Goal: Task Accomplishment & Management: Manage account settings

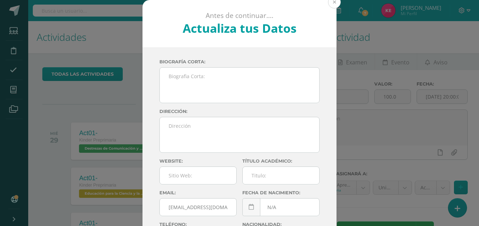
click at [330, 1] on button at bounding box center [334, 2] width 13 height 13
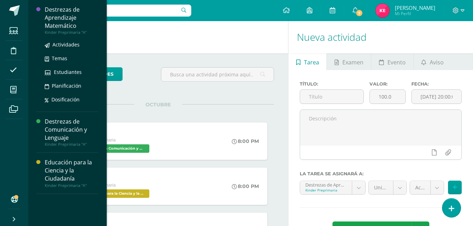
click at [57, 27] on div "Destrezas de Aprendizaje Matemático" at bounding box center [72, 18] width 54 height 24
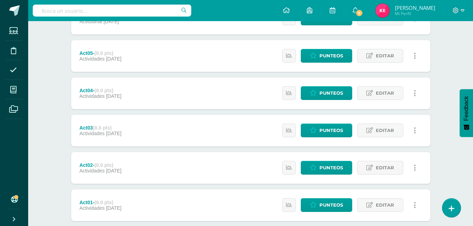
scroll to position [269, 0]
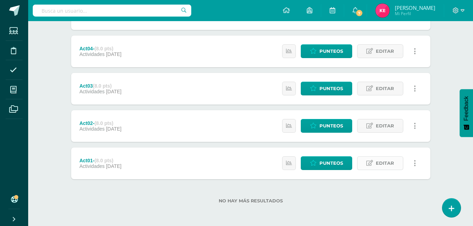
click at [385, 165] on span "Editar" at bounding box center [385, 163] width 18 height 13
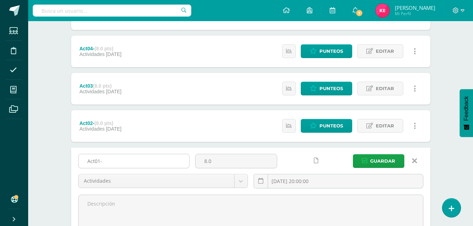
click at [141, 156] on input "Act01-" at bounding box center [134, 161] width 111 height 14
type input "Act01-Antes y después"
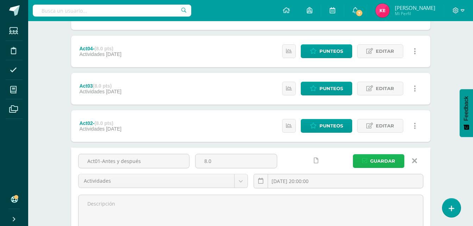
click at [374, 164] on span "Guardar" at bounding box center [382, 161] width 25 height 13
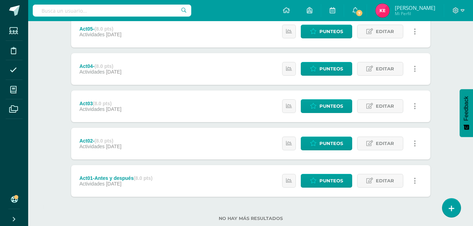
scroll to position [269, 0]
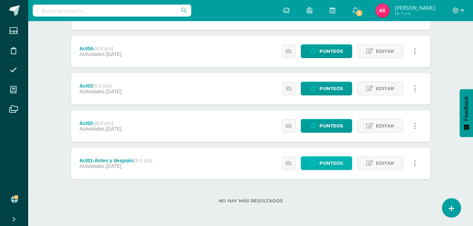
click at [334, 161] on span "Punteos" at bounding box center [332, 163] width 24 height 13
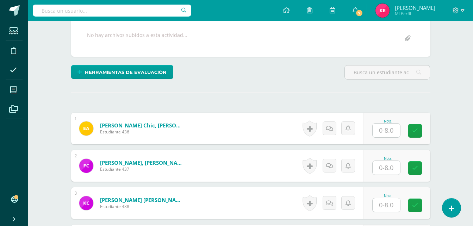
scroll to position [133, 0]
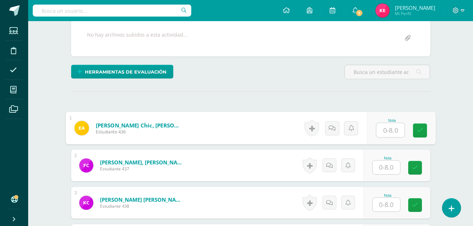
click at [393, 130] on input "text" at bounding box center [390, 130] width 28 height 14
type input "8"
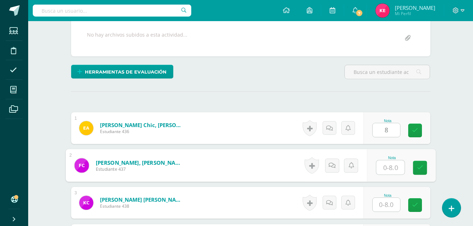
scroll to position [133, 0]
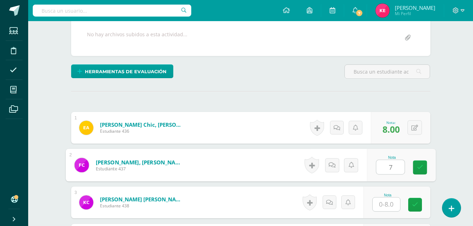
type input "7"
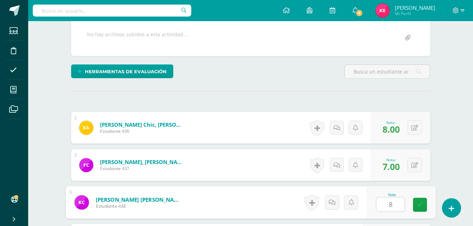
type input "8"
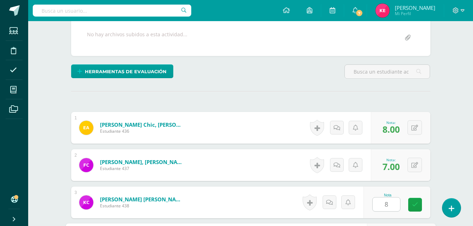
scroll to position [261, 0]
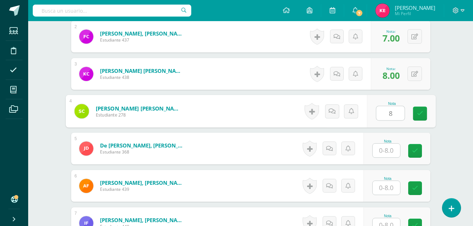
type input "8"
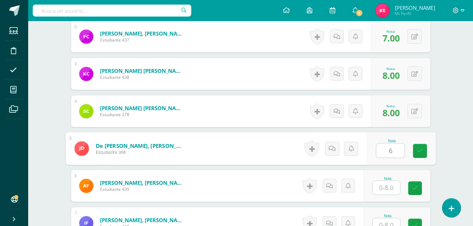
type input "6"
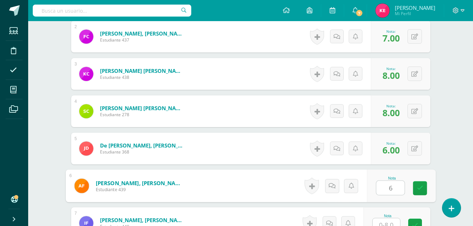
type input "6"
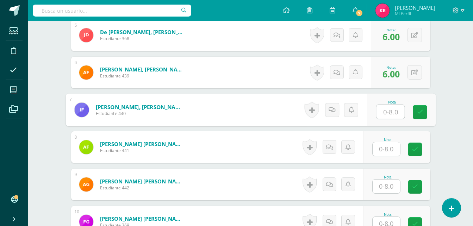
scroll to position [377, 0]
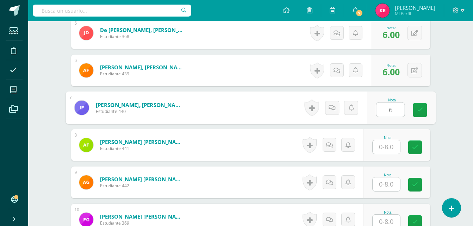
type input "6"
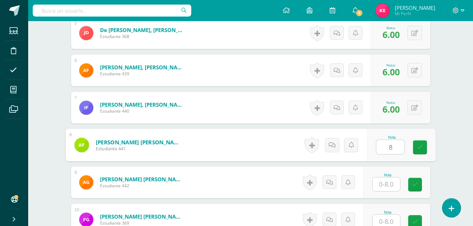
type input "8"
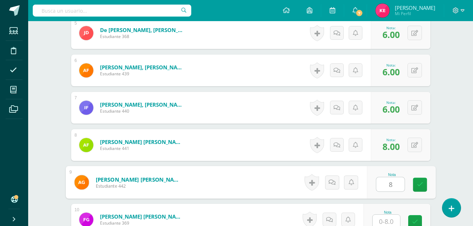
type input "8"
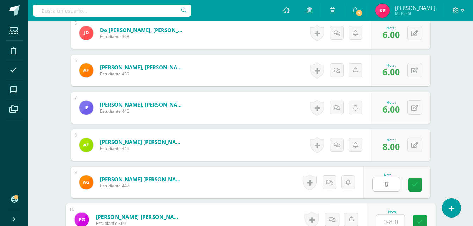
scroll to position [380, 0]
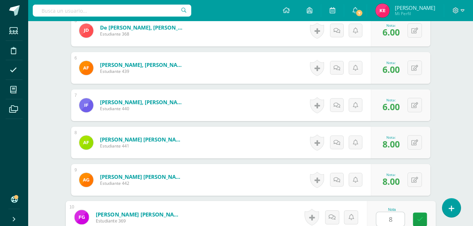
type input "8"
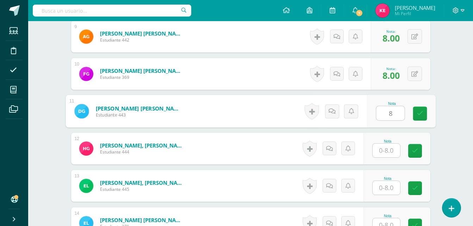
type input "8"
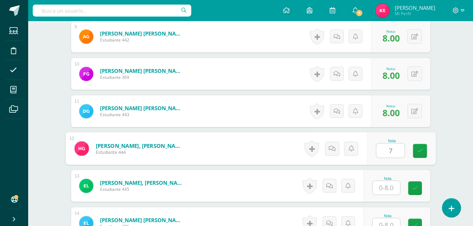
type input "7"
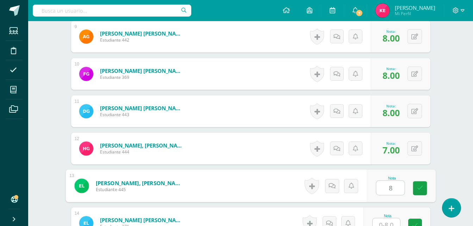
type input "8"
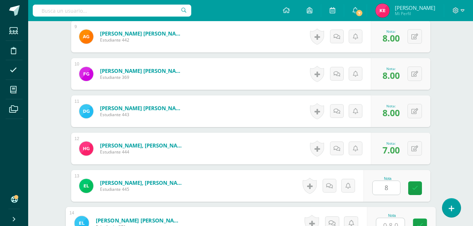
scroll to position [529, 0]
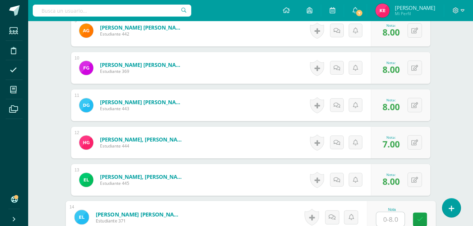
type input "7"
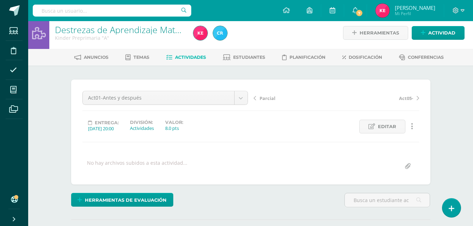
scroll to position [0, 0]
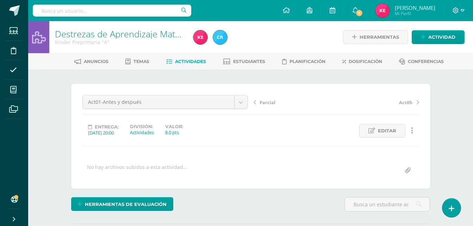
click at [100, 36] on link "Destrezas de Aprendizaje Matemático" at bounding box center [131, 34] width 152 height 12
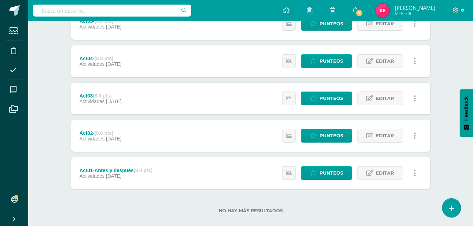
scroll to position [269, 0]
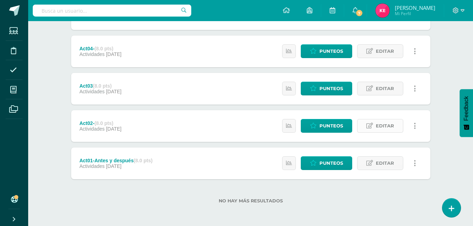
click at [374, 122] on link "Editar" at bounding box center [380, 126] width 46 height 14
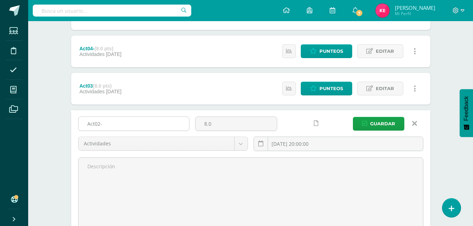
click at [169, 122] on input "Act02-" at bounding box center [134, 124] width 111 height 14
type input "Act02-Día y noche"
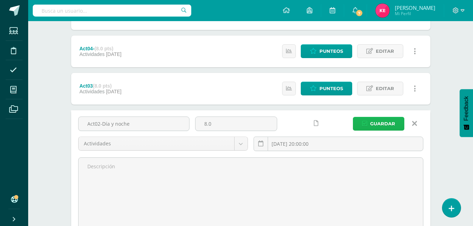
click at [376, 125] on span "Guardar" at bounding box center [382, 123] width 25 height 13
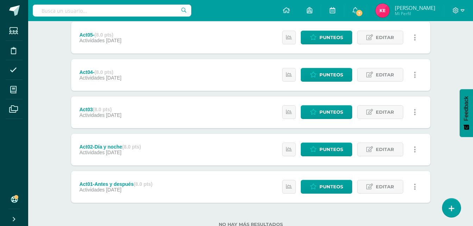
scroll to position [245, 0]
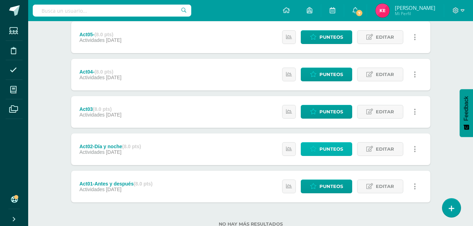
click at [330, 151] on span "Punteos" at bounding box center [332, 149] width 24 height 13
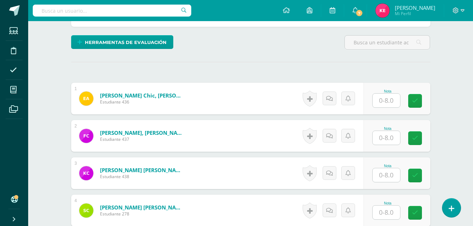
scroll to position [162, 0]
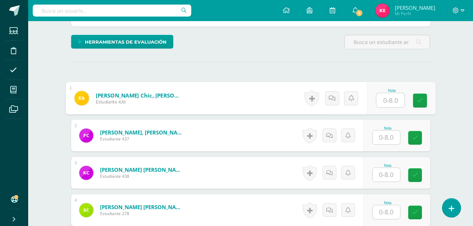
click at [391, 100] on input "text" at bounding box center [390, 100] width 28 height 14
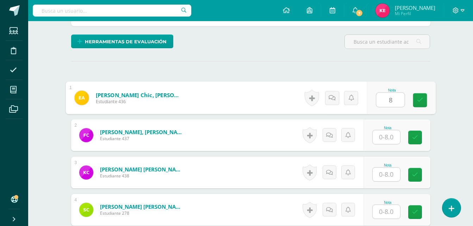
type input "8"
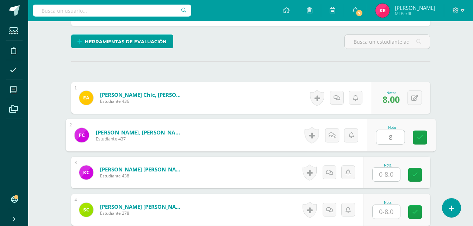
type input "8"
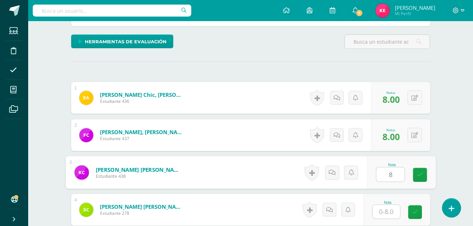
type input "8"
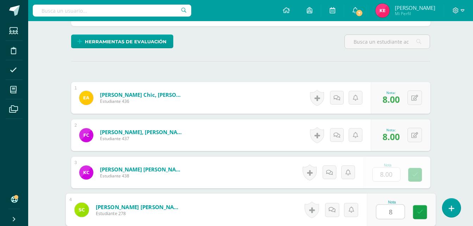
type input "8"
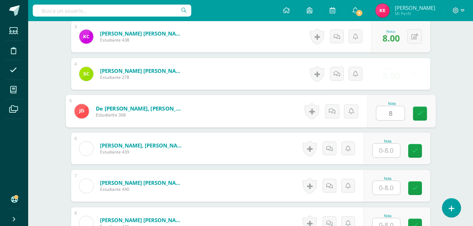
type input "8"
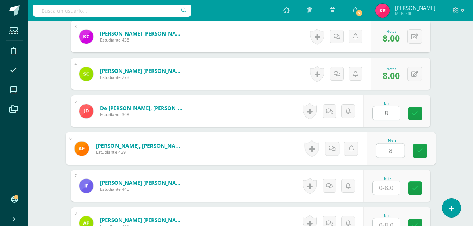
type input "8"
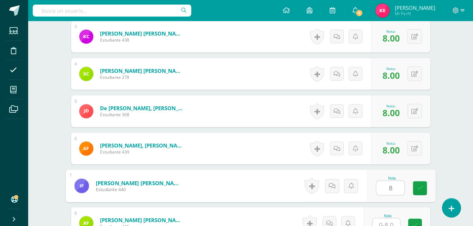
type input "8"
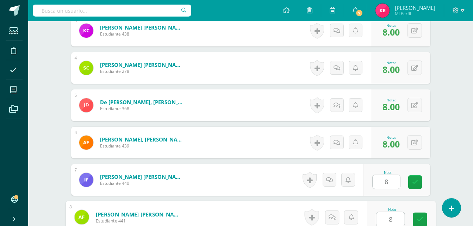
type input "8"
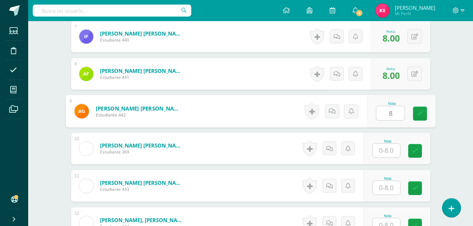
type input "8"
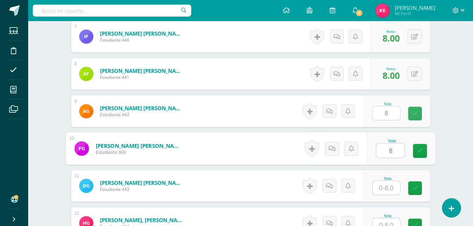
type input "8"
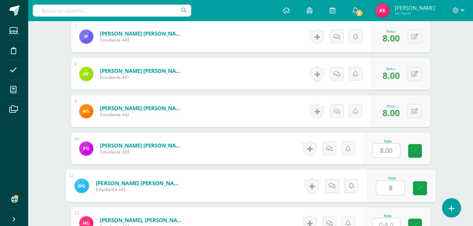
type input "8"
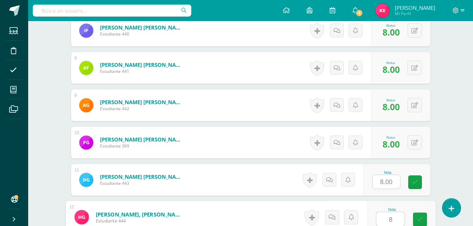
type input "8"
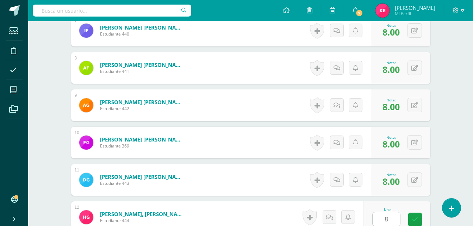
scroll to position [598, 0]
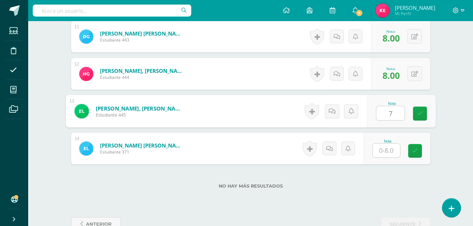
type input "7"
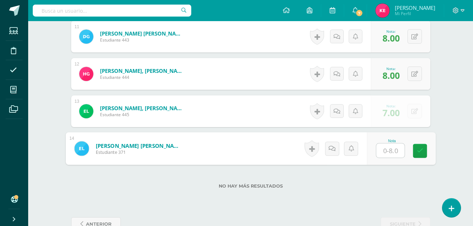
type input "8"
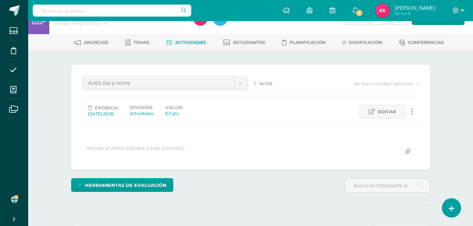
scroll to position [0, 0]
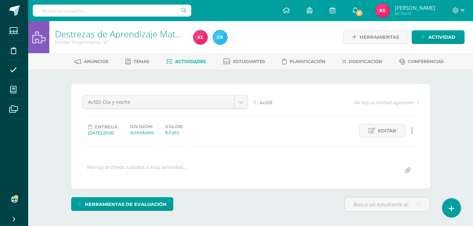
click at [118, 39] on div "Kinder Preprimaria "A"" at bounding box center [120, 42] width 130 height 7
click at [80, 37] on link "Destrezas de Aprendizaje Matemático" at bounding box center [131, 34] width 152 height 12
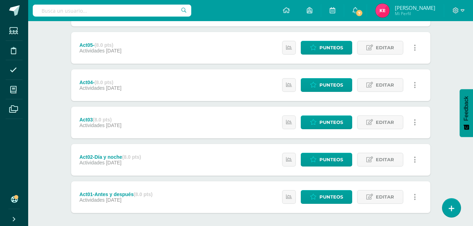
scroll to position [235, 0]
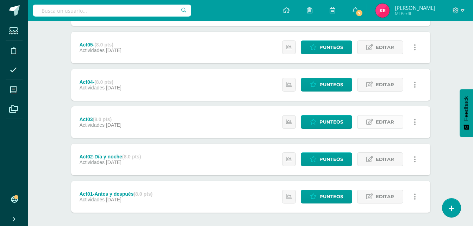
click at [375, 123] on link "Editar" at bounding box center [380, 122] width 46 height 14
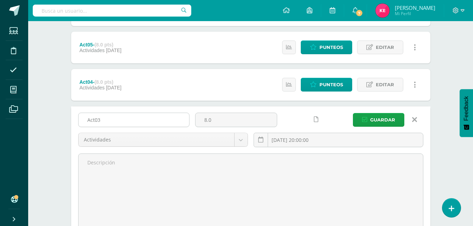
click at [156, 119] on input "Act03" at bounding box center [134, 120] width 111 height 14
type input "Act03-Meses del año"
click at [393, 119] on span "Guardar" at bounding box center [382, 119] width 25 height 13
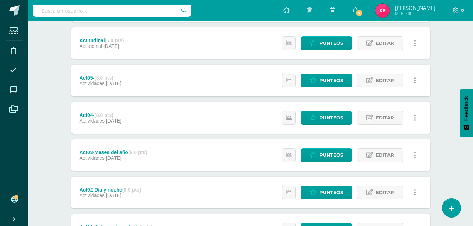
scroll to position [203, 0]
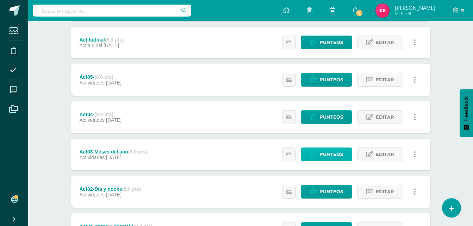
click at [329, 155] on span "Punteos" at bounding box center [332, 154] width 24 height 13
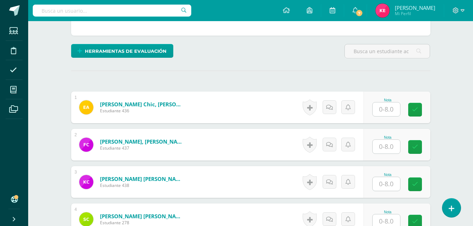
scroll to position [154, 0]
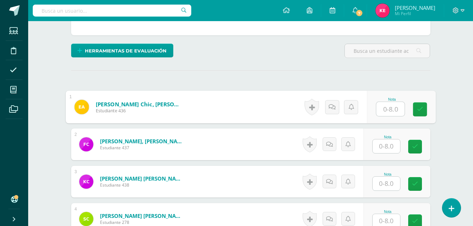
click at [393, 110] on input "text" at bounding box center [390, 109] width 28 height 14
type input "8"
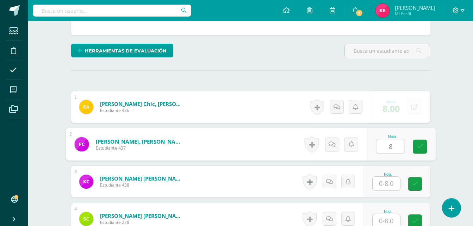
type input "8"
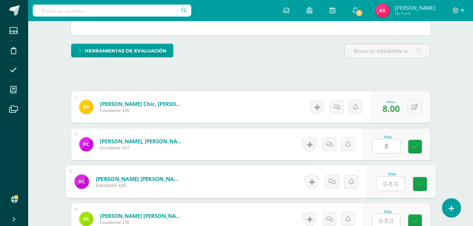
type input "8"
type input "7"
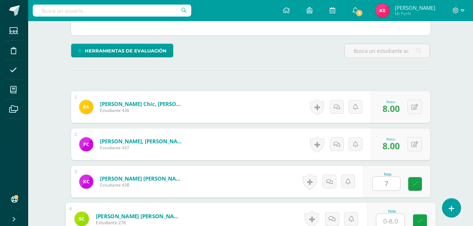
scroll to position [155, 0]
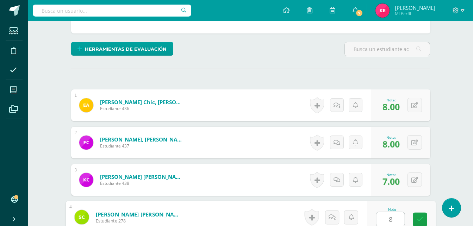
type input "8"
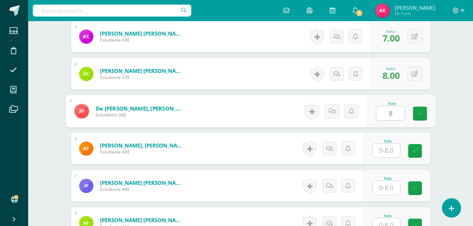
type input "8"
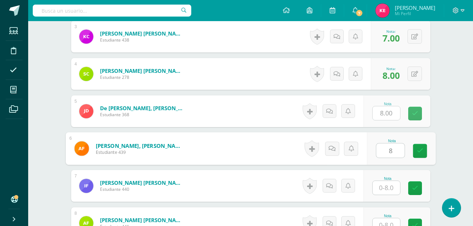
type input "8"
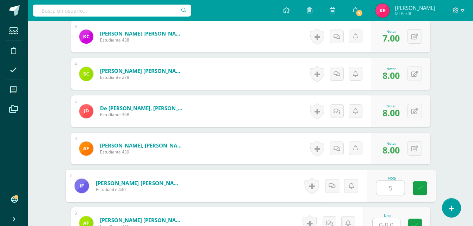
type input "5"
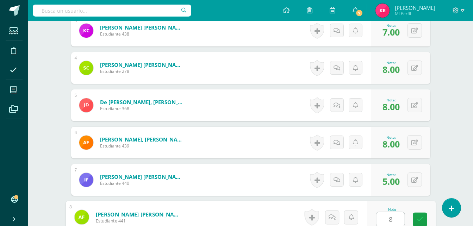
type input "8"
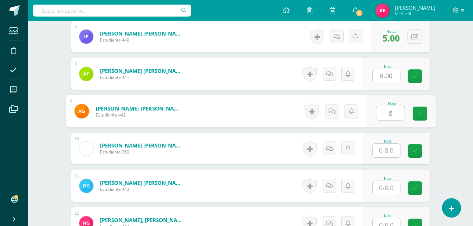
type input "8"
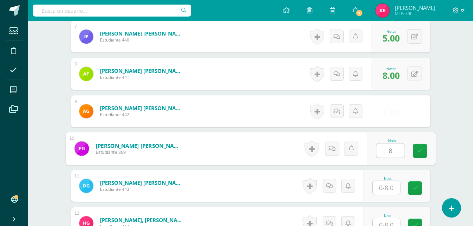
type input "8"
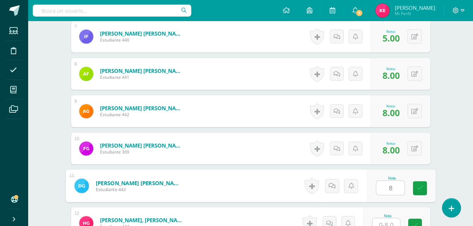
type input "8"
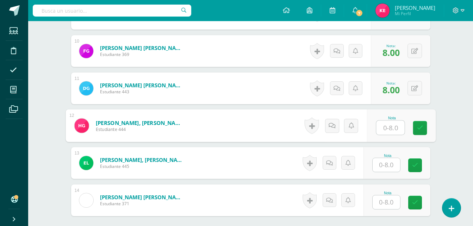
scroll to position [546, 0]
type input "6"
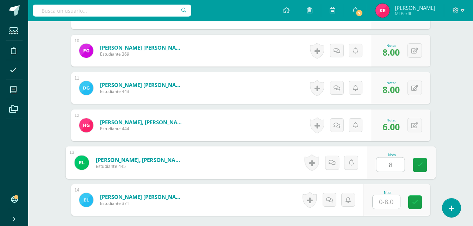
type input "8"
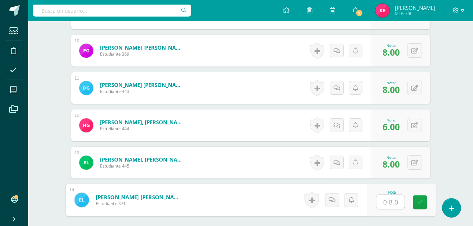
type input "6"
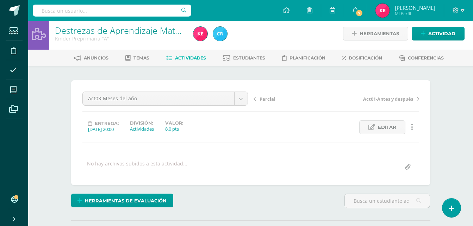
scroll to position [2, 0]
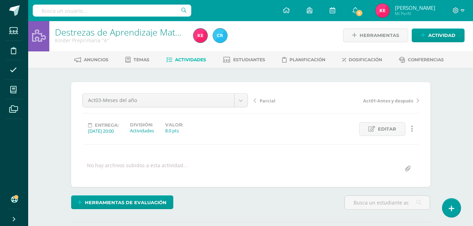
click at [123, 35] on link "Destrezas de Aprendizaje Matemático" at bounding box center [131, 32] width 152 height 12
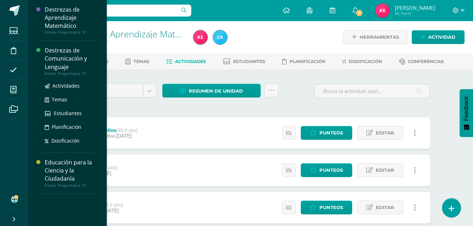
click at [69, 51] on div "Destrezas de Comunicación y Lenguaje" at bounding box center [72, 59] width 54 height 24
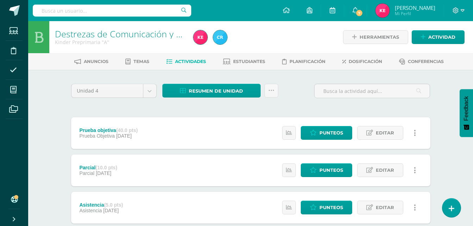
click at [470, 68] on div "Anuncios Temas Actividades Estudiantes Planificación Dosificación Conferencias" at bounding box center [259, 61] width 462 height 17
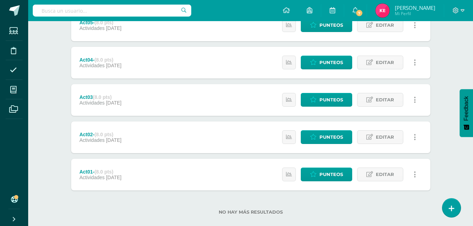
scroll to position [269, 0]
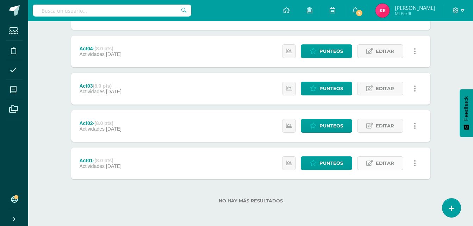
click at [375, 162] on link "Editar" at bounding box center [380, 163] width 46 height 14
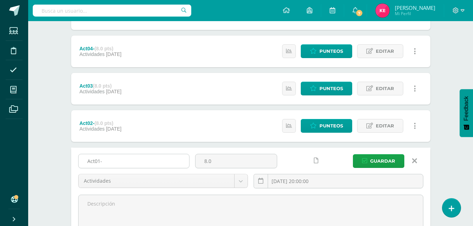
click at [177, 159] on input "Act01-" at bounding box center [134, 161] width 111 height 14
type input "Act01-Antonimos"
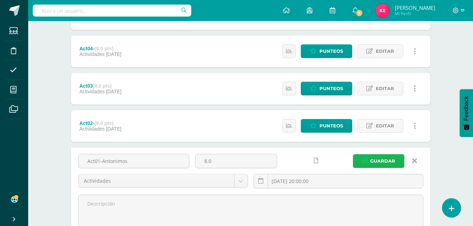
click at [383, 164] on span "Guardar" at bounding box center [382, 161] width 25 height 13
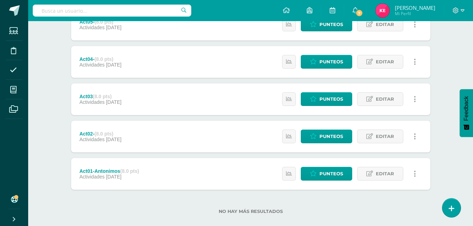
scroll to position [269, 0]
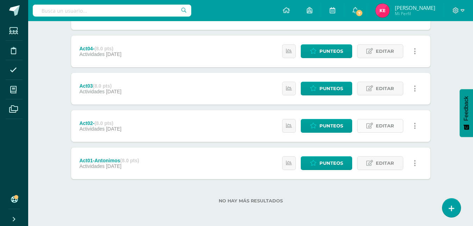
click at [365, 123] on link "Editar" at bounding box center [380, 126] width 46 height 14
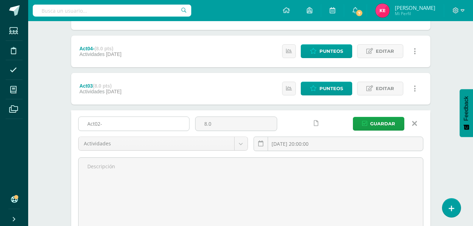
click at [174, 123] on input "Act02-" at bounding box center [134, 124] width 111 height 14
type input "Act02- Tarjetas de antónimos"
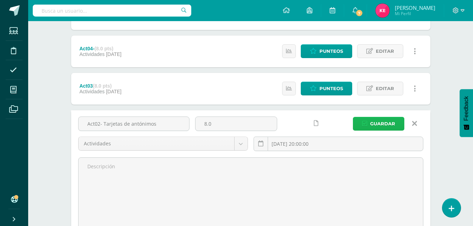
click at [370, 118] on button "Guardar" at bounding box center [378, 124] width 51 height 14
click at [371, 126] on span "Guardar" at bounding box center [382, 123] width 25 height 13
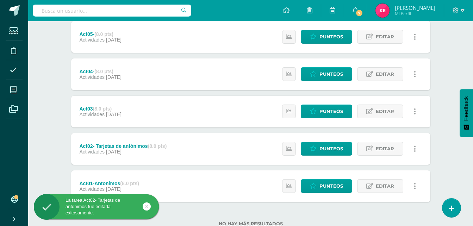
scroll to position [269, 0]
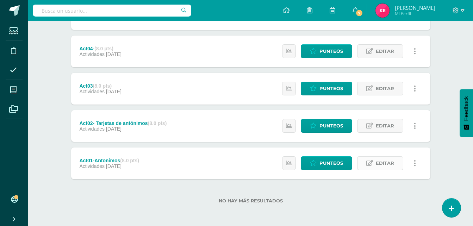
click at [371, 163] on icon at bounding box center [370, 163] width 7 height 6
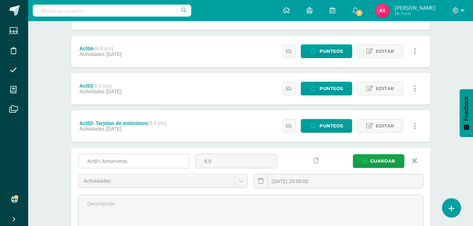
click at [112, 161] on input "Act01-Antonimos" at bounding box center [134, 161] width 111 height 14
type input "Act01-Antónimos"
click at [375, 165] on span "Guardar" at bounding box center [382, 161] width 25 height 13
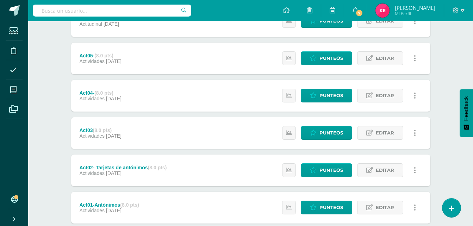
scroll to position [224, 0]
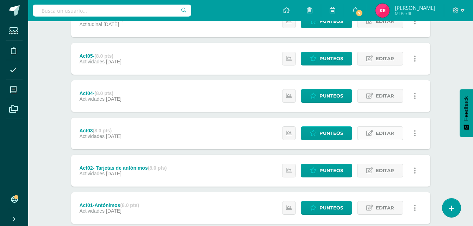
click at [387, 134] on span "Editar" at bounding box center [385, 133] width 18 height 13
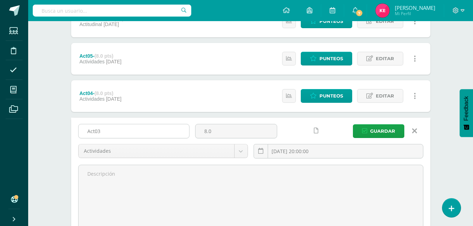
click at [150, 134] on input "Act03" at bounding box center [134, 131] width 111 height 14
type input "Act03-Singular"
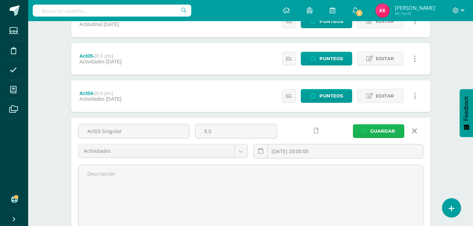
click at [367, 131] on icon "submit" at bounding box center [364, 131] width 5 height 6
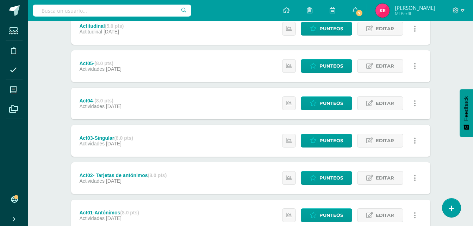
scroll to position [216, 0]
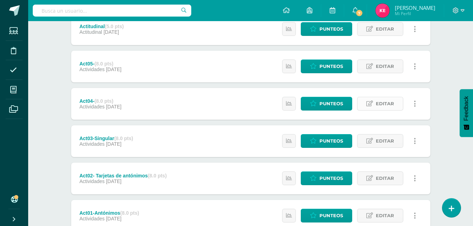
click at [389, 102] on span "Editar" at bounding box center [385, 103] width 18 height 13
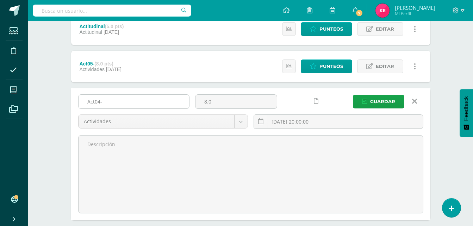
click at [117, 98] on input "Act04-" at bounding box center [134, 102] width 111 height 14
type input "Act04-Plural"
click at [381, 100] on span "Guardar" at bounding box center [382, 101] width 25 height 13
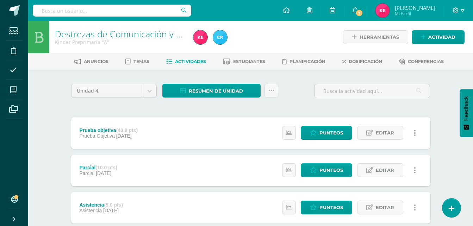
click at [126, 38] on link "Destrezas de Comunicación y Lenguaje" at bounding box center [134, 34] width 158 height 12
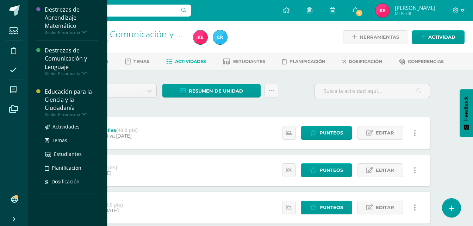
click at [72, 95] on div "Educación para la Ciencia y la Ciudadanía" at bounding box center [72, 100] width 54 height 24
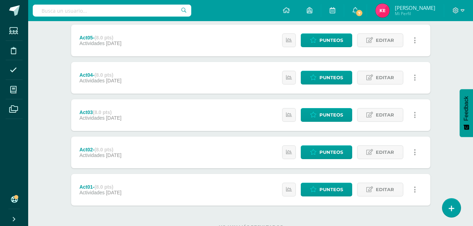
scroll to position [269, 0]
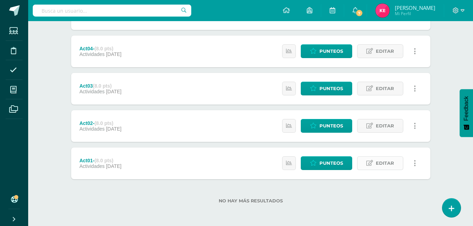
click at [384, 161] on span "Editar" at bounding box center [385, 163] width 18 height 13
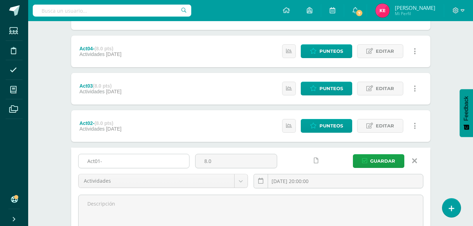
click at [141, 166] on input "Act01-" at bounding box center [134, 161] width 111 height 14
type input "Act01-Señales de la escuela"
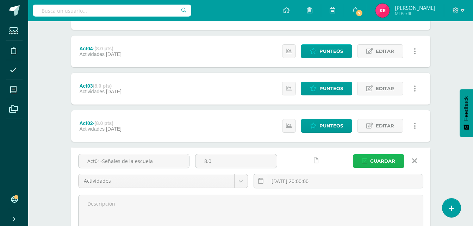
click at [368, 160] on button "Guardar" at bounding box center [378, 161] width 51 height 14
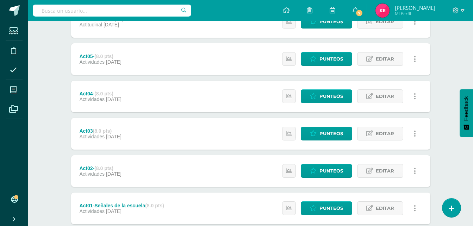
scroll to position [269, 0]
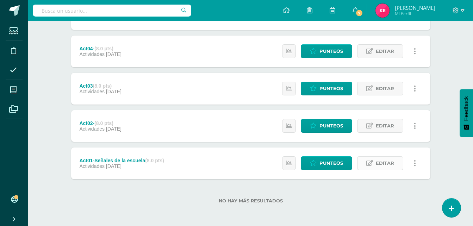
click at [378, 162] on span "Editar" at bounding box center [385, 163] width 18 height 13
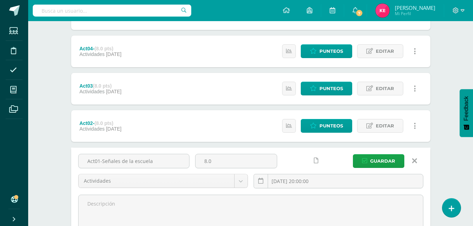
click at [415, 158] on icon at bounding box center [414, 161] width 5 height 8
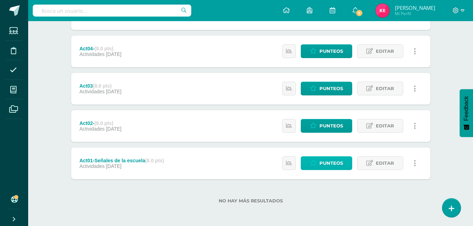
click at [339, 165] on span "Punteos" at bounding box center [332, 163] width 24 height 13
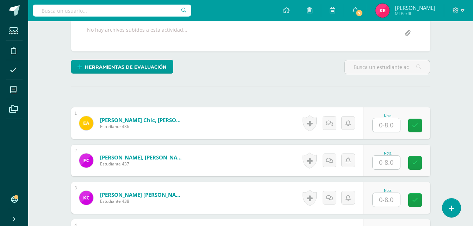
scroll to position [138, 0]
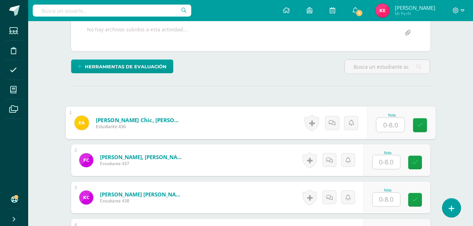
click at [384, 129] on input "text" at bounding box center [390, 125] width 28 height 14
type input "8"
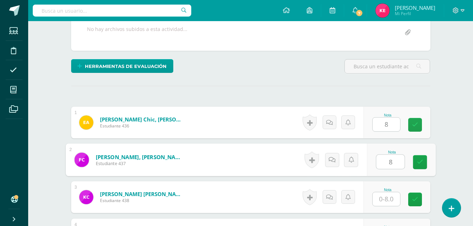
type input "8"
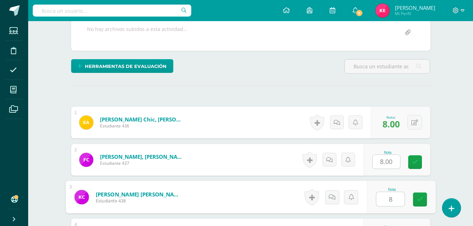
type input "8"
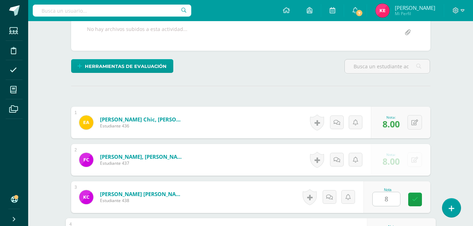
scroll to position [261, 0]
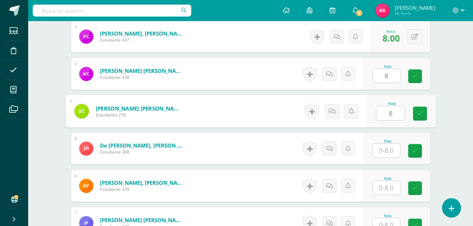
type input "8"
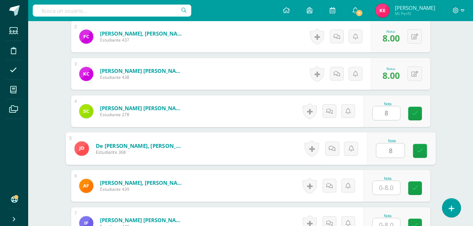
type input "8"
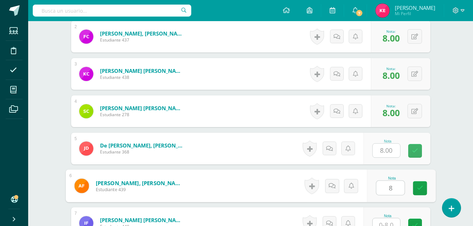
type input "8"
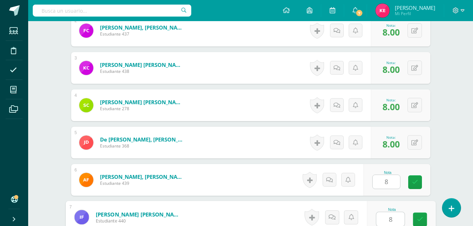
type input "8"
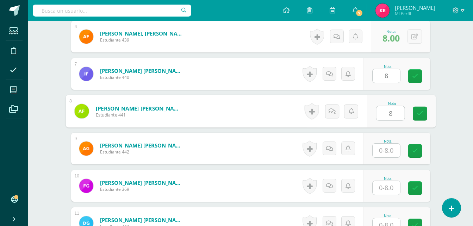
type input "8"
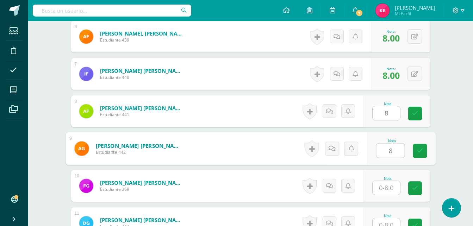
type input "8"
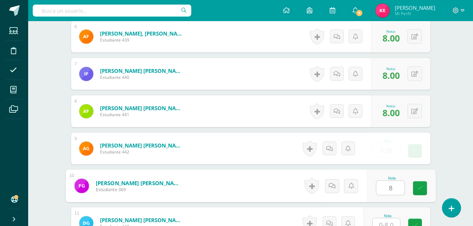
type input "8"
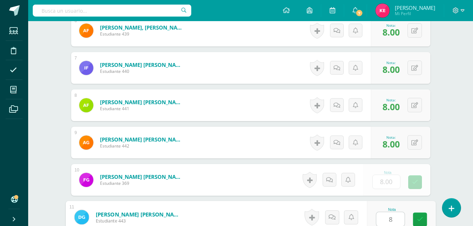
type input "8"
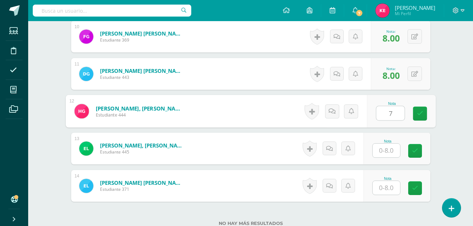
type input "7"
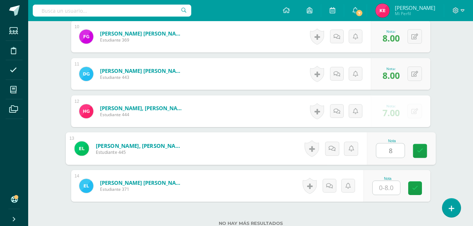
type input "8"
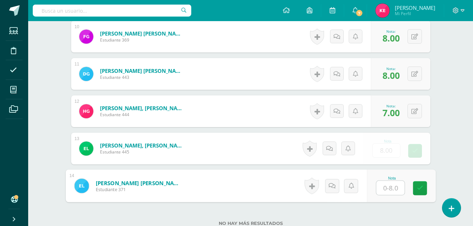
type input "7"
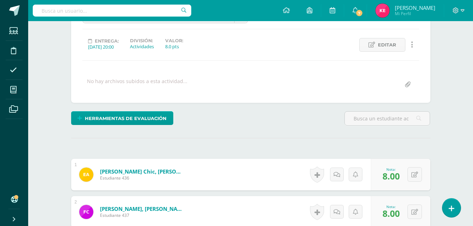
scroll to position [0, 0]
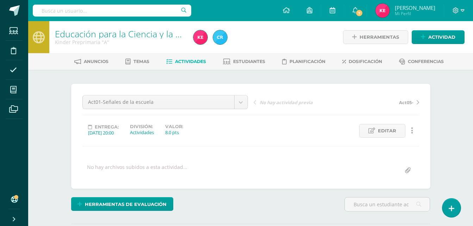
click at [97, 36] on link "Educación para la Ciencia y la Ciudadanía" at bounding box center [137, 34] width 165 height 12
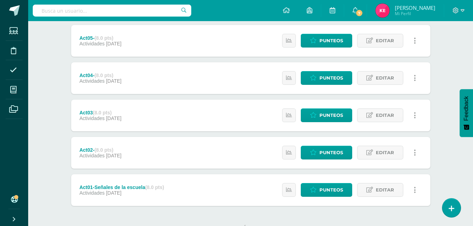
scroll to position [269, 0]
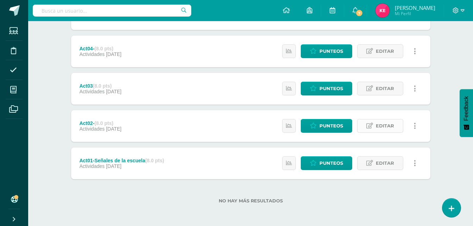
click at [394, 124] on span "Editar" at bounding box center [385, 125] width 18 height 13
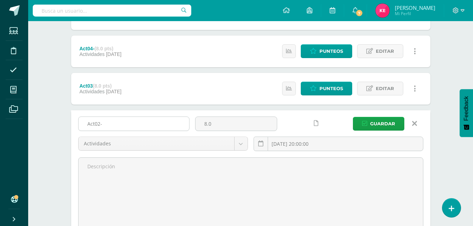
click at [167, 119] on input "Act02-" at bounding box center [134, 124] width 111 height 14
type input "Act02-Bandera de acto cívico"
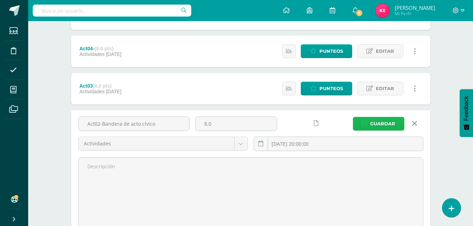
click at [371, 125] on span "Guardar" at bounding box center [382, 123] width 25 height 13
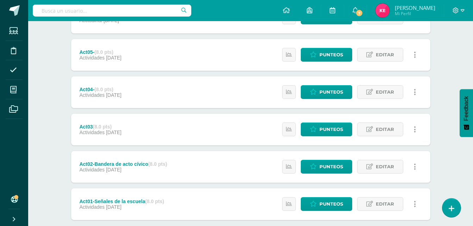
scroll to position [235, 0]
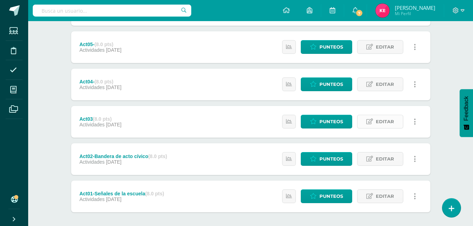
click at [379, 122] on span "Editar" at bounding box center [385, 121] width 18 height 13
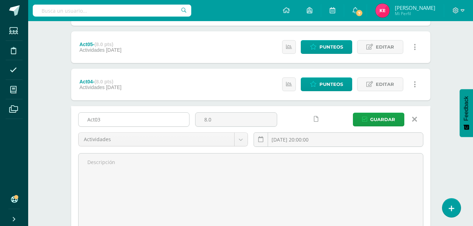
click at [164, 119] on input "Act03" at bounding box center [134, 120] width 111 height 14
type input "Act03-Altar cívico"
click at [373, 114] on span "Guardar" at bounding box center [382, 119] width 25 height 13
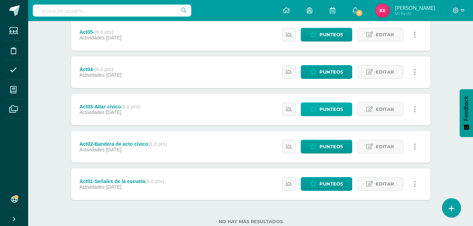
scroll to position [248, 0]
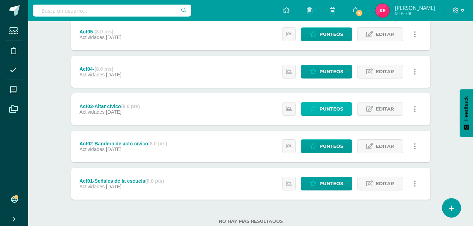
click at [325, 106] on span "Punteos" at bounding box center [332, 109] width 24 height 13
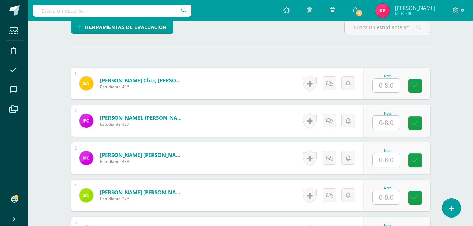
scroll to position [178, 0]
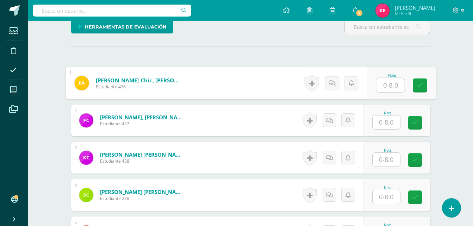
click at [383, 88] on input "text" at bounding box center [390, 85] width 28 height 14
type input "8"
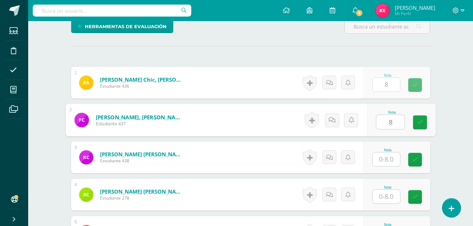
type input "8"
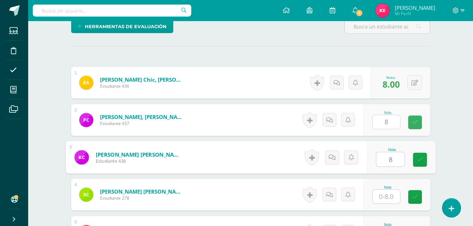
type input "8"
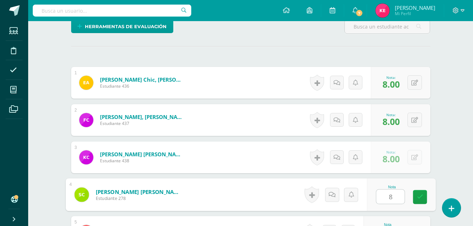
type input "8"
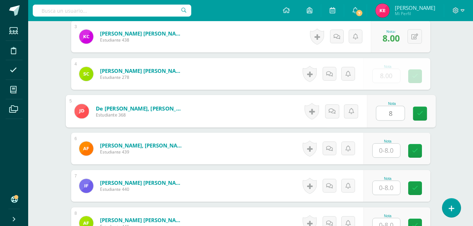
type input "8"
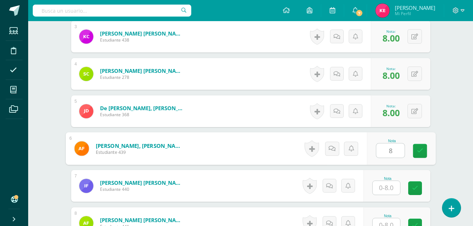
type input "8"
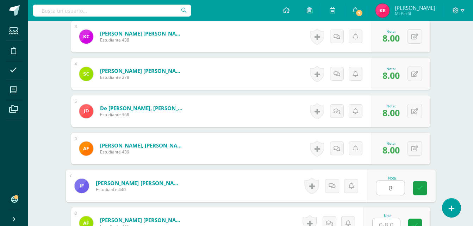
type input "8"
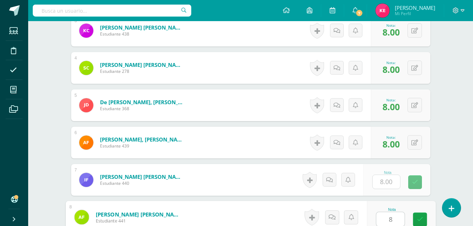
type input "8"
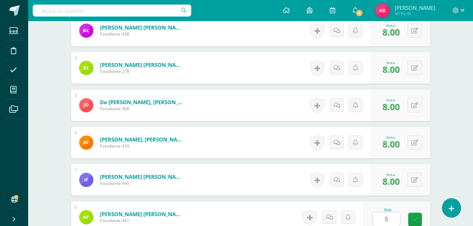
scroll to position [448, 0]
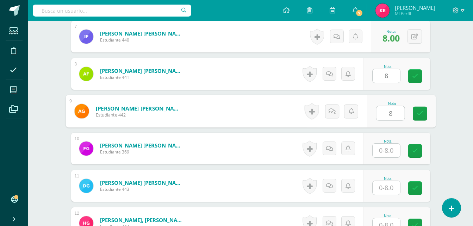
type input "8"
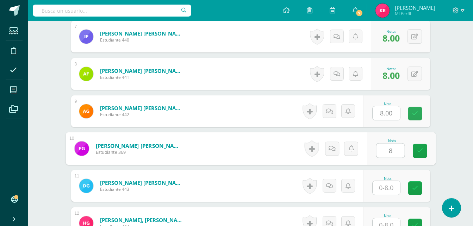
type input "8"
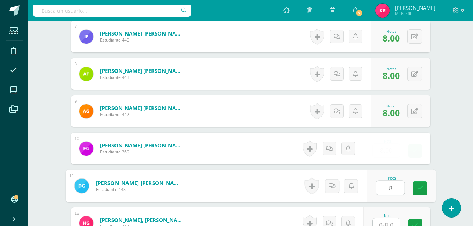
type input "8"
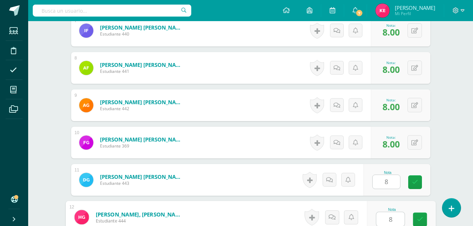
type input "8"
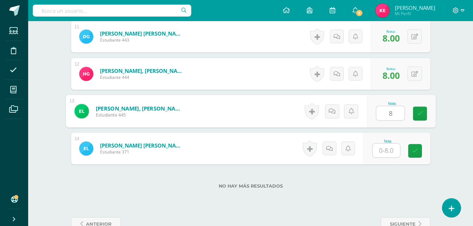
type input "8"
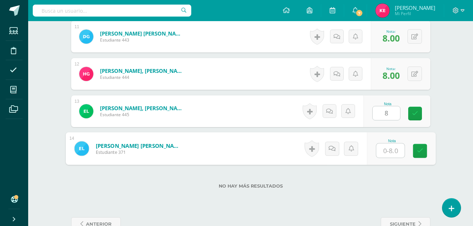
type input "8"
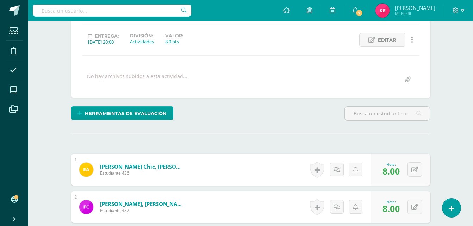
scroll to position [0, 0]
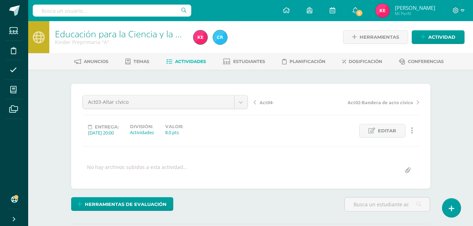
click at [60, 34] on link "Educación para la Ciencia y la Ciudadanía" at bounding box center [137, 34] width 165 height 12
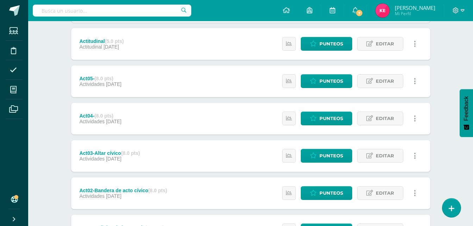
scroll to position [202, 0]
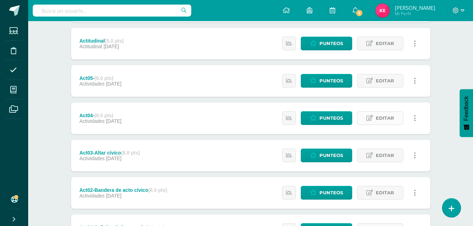
click at [374, 116] on link "Editar" at bounding box center [380, 118] width 46 height 14
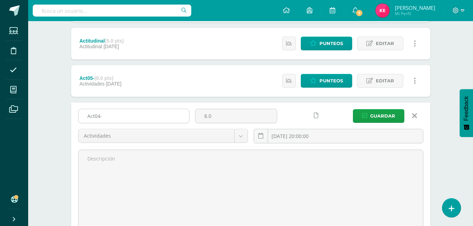
click at [139, 116] on input "Act04-" at bounding box center [134, 116] width 111 height 14
type input "Act04-Ensayos de danzas"
click at [377, 117] on span "Guardar" at bounding box center [382, 116] width 25 height 13
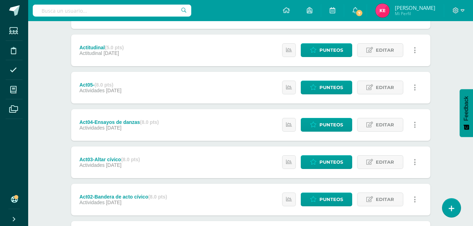
scroll to position [195, 0]
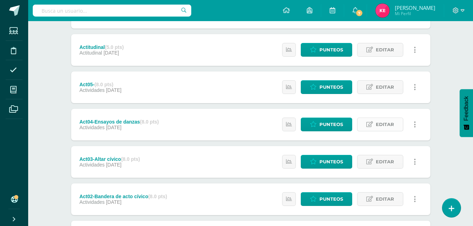
click at [375, 122] on link "Editar" at bounding box center [380, 125] width 46 height 14
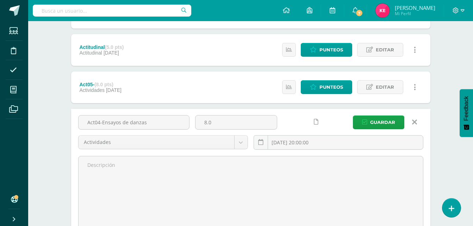
click at [414, 121] on icon at bounding box center [414, 122] width 5 height 8
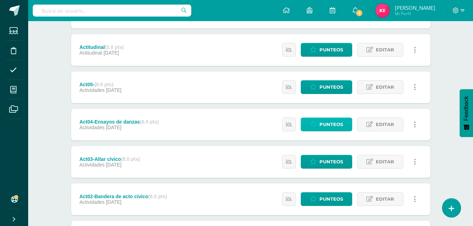
click at [334, 123] on span "Punteos" at bounding box center [332, 124] width 24 height 13
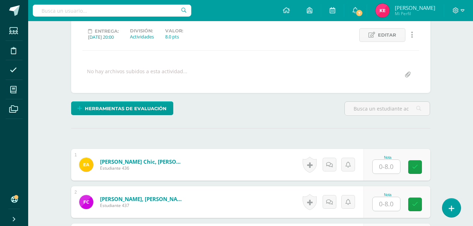
scroll to position [96, 0]
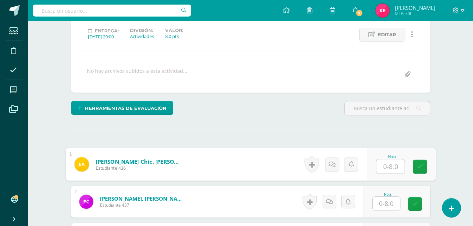
click at [387, 165] on input "text" at bounding box center [390, 167] width 28 height 14
type input "8"
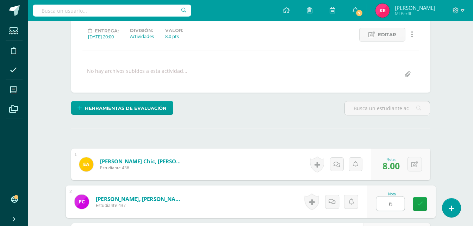
type input "6"
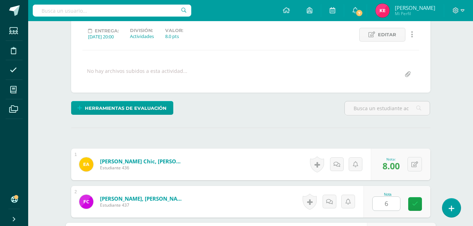
scroll to position [224, 0]
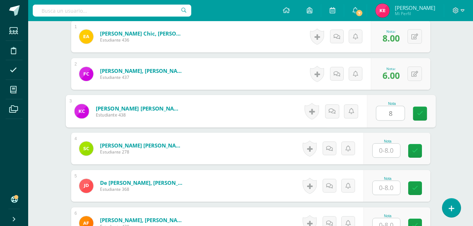
type input "8"
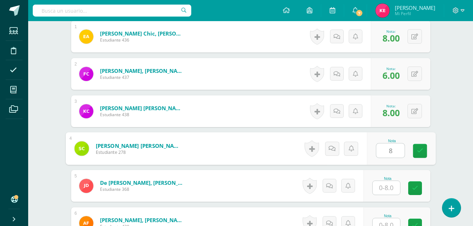
type input "8"
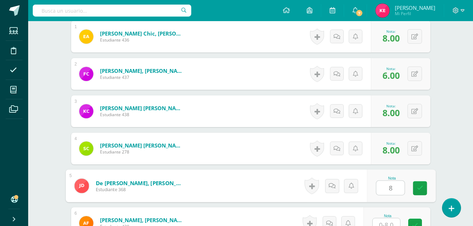
type input "8"
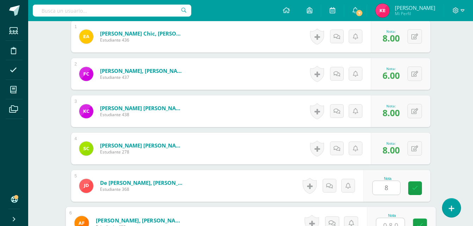
scroll to position [230, 0]
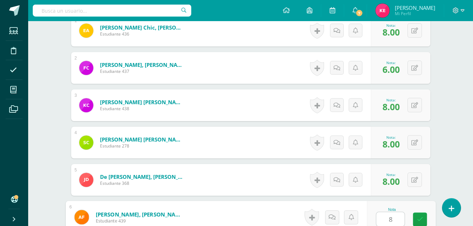
type input "8"
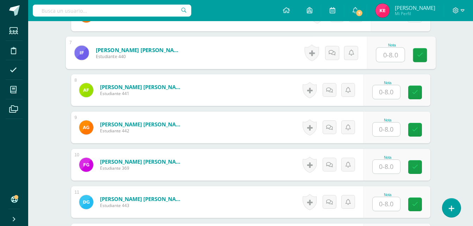
scroll to position [431, 0]
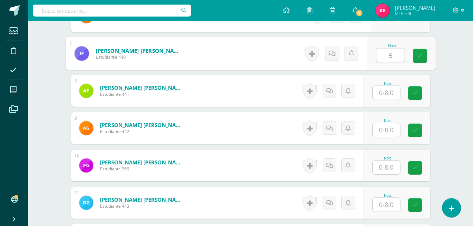
type input "5"
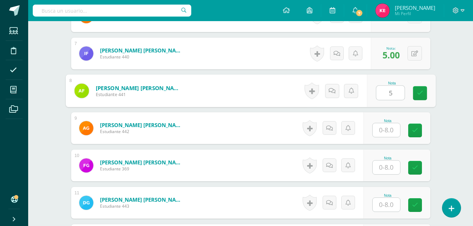
type input "5"
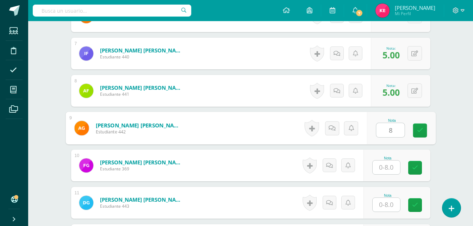
type input "8"
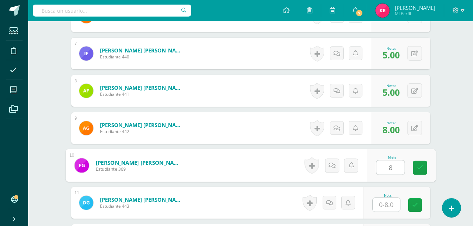
type input "8"
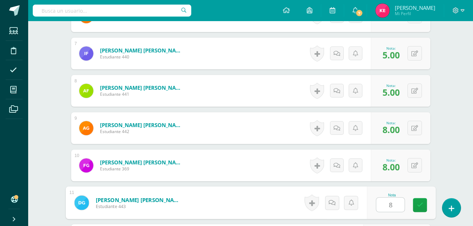
type input "8"
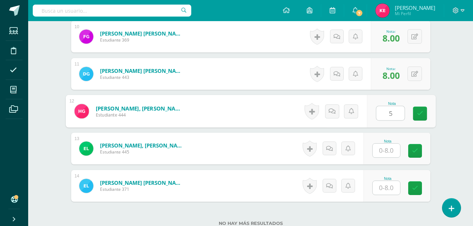
type input "5"
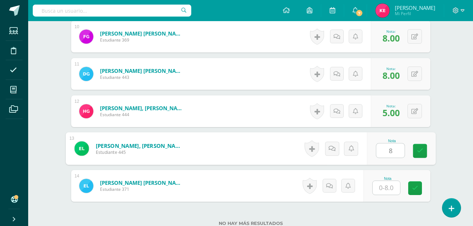
type input "8"
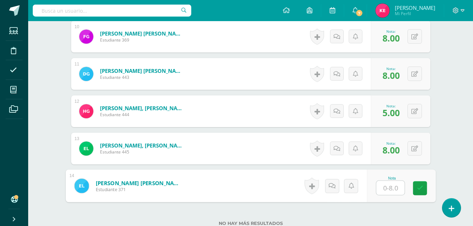
type input "7"
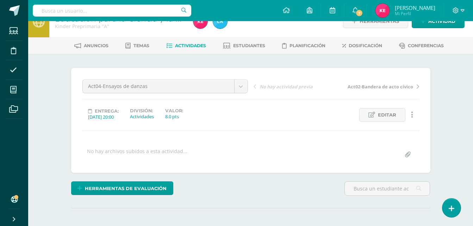
scroll to position [0, 0]
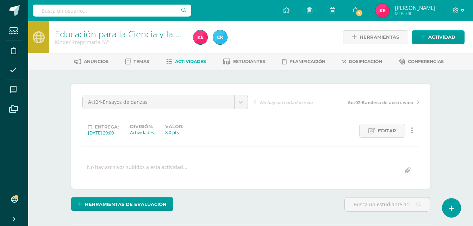
click at [81, 38] on link "Educación para la Ciencia y la Ciudadanía" at bounding box center [137, 34] width 165 height 12
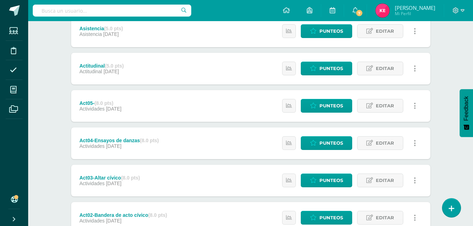
scroll to position [176, 0]
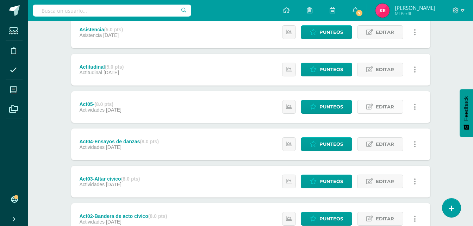
click at [378, 108] on span "Editar" at bounding box center [385, 106] width 18 height 13
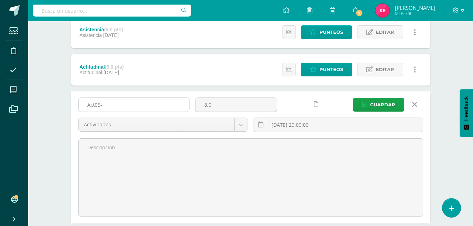
click at [121, 106] on input "Act05-" at bounding box center [134, 105] width 111 height 14
type input "Act05-Estampa folclórica"
click at [369, 104] on button "Guardar" at bounding box center [378, 105] width 51 height 14
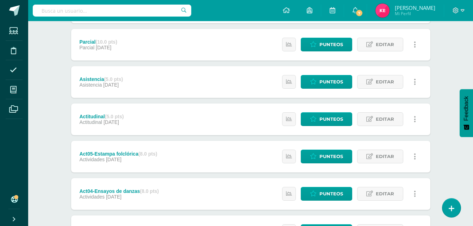
scroll to position [126, 0]
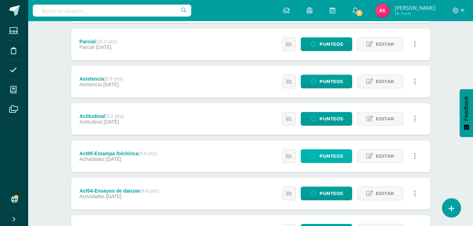
click at [330, 158] on span "Punteos" at bounding box center [332, 156] width 24 height 13
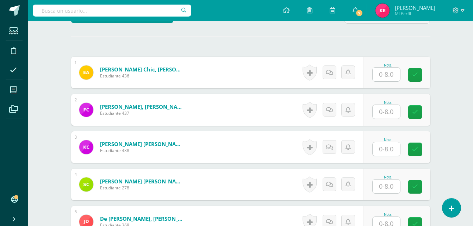
scroll to position [189, 0]
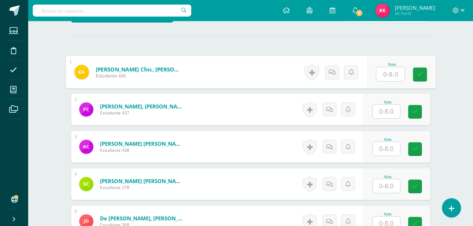
click at [389, 76] on input "text" at bounding box center [390, 74] width 28 height 14
type input "8"
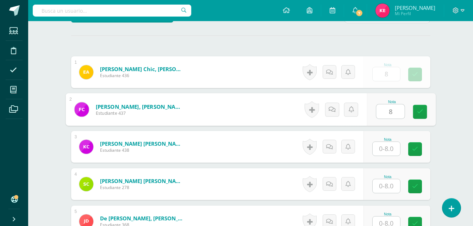
scroll to position [189, 0]
type input "8"
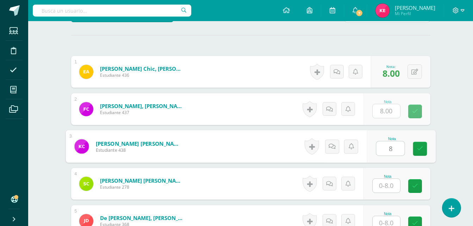
type input "8"
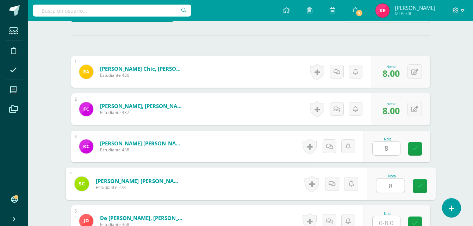
type input "8"
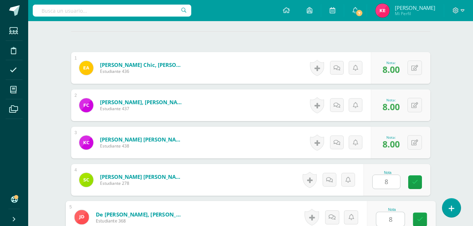
type input "8"
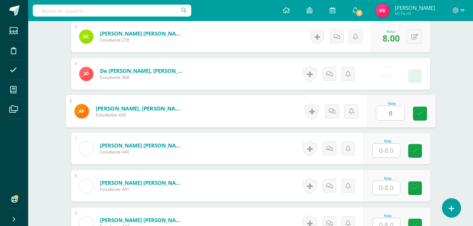
type input "8"
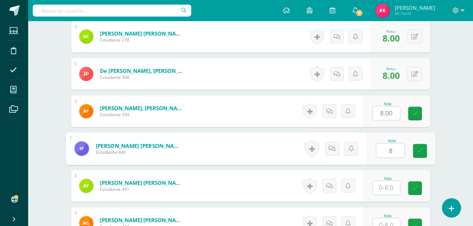
type input "8"
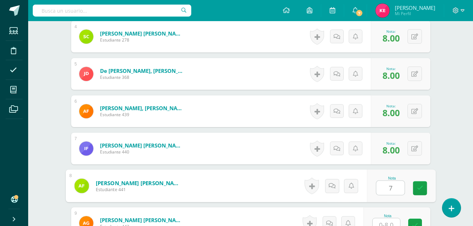
type input "7"
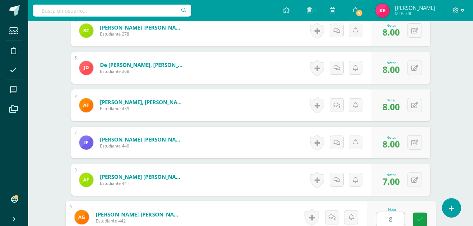
type input "8"
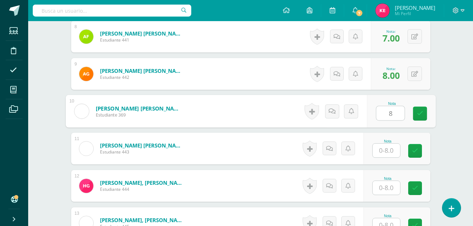
type input "8"
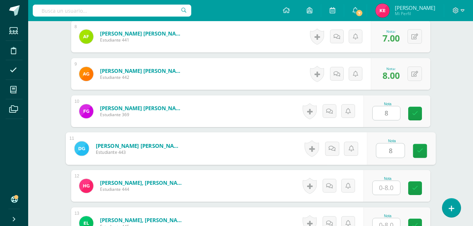
type input "8"
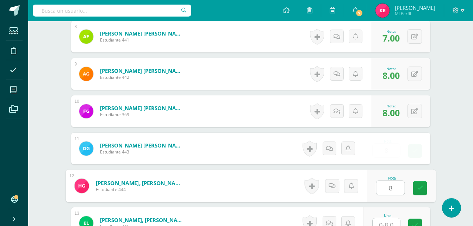
type input "8"
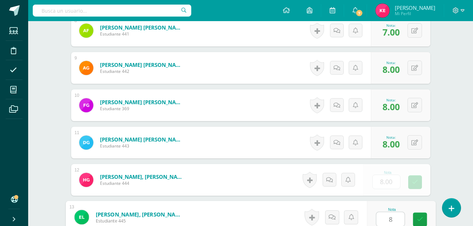
type input "8"
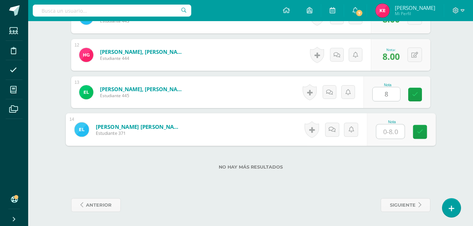
type input "8"
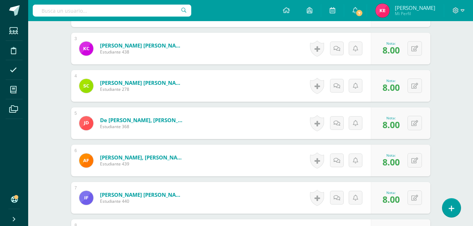
scroll to position [0, 0]
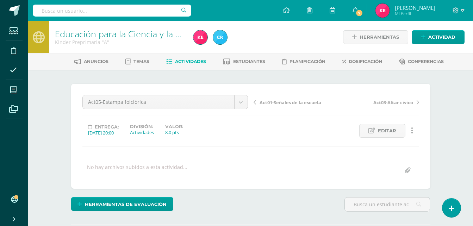
click at [85, 37] on link "Educación para la Ciencia y la Ciudadanía" at bounding box center [137, 34] width 165 height 12
